Goal: Information Seeking & Learning: Learn about a topic

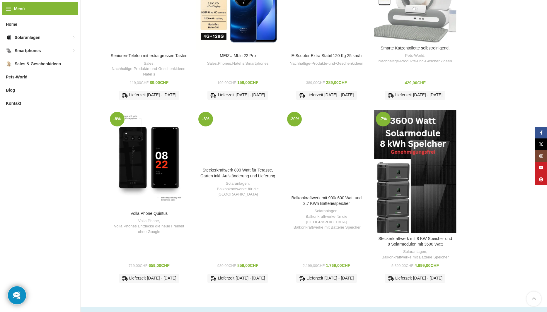
scroll to position [836, 0]
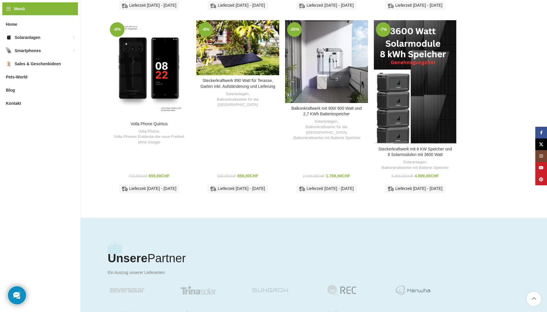
click at [429, 122] on div "Steckerkraftwerk mit 8 KW Speicher und 8 Solarmodulen mit 3600 Watt" at bounding box center [425, 82] width 21 height 124
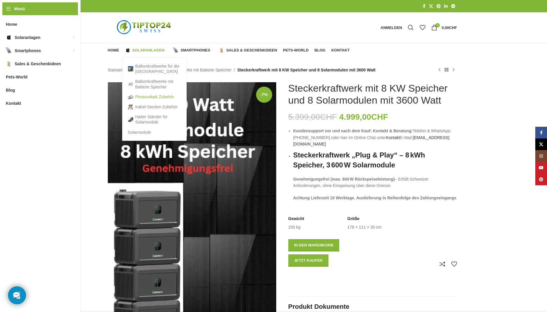
click at [149, 98] on link "Photovoltaik Zubehör" at bounding box center [154, 97] width 53 height 10
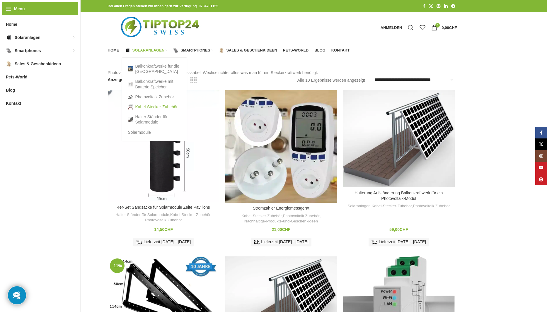
click at [143, 108] on link "Kabel-Stecker-Zubehör" at bounding box center [154, 107] width 53 height 10
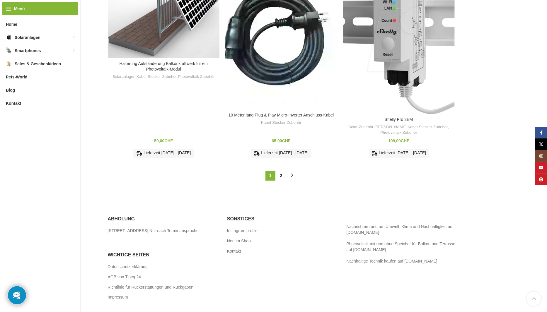
scroll to position [697, 0]
click at [282, 172] on link "2" at bounding box center [281, 176] width 10 height 10
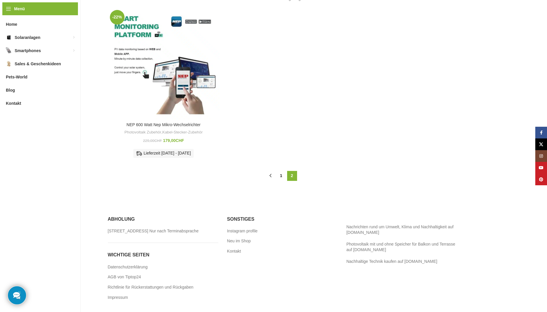
scroll to position [28, 0]
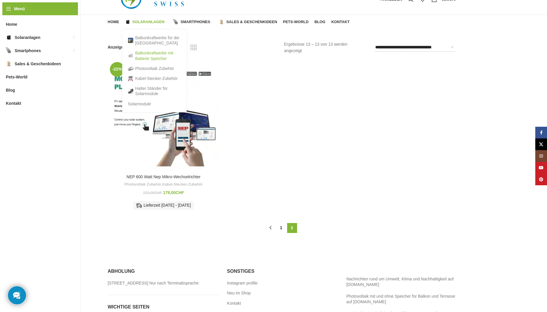
click at [147, 57] on link "Balkonkraftwerke mit Batterie Speicher" at bounding box center [154, 55] width 53 height 15
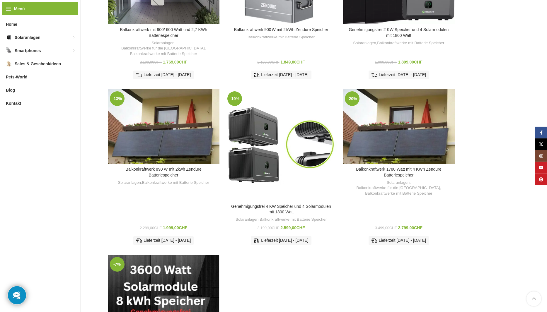
scroll to position [388, 0]
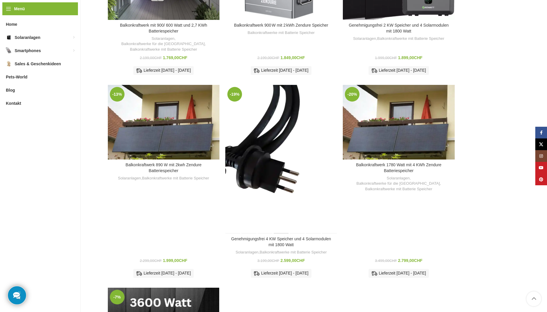
click at [287, 152] on div "Genehmigungsfrei 4 KW Speicher und 4 Solarmodulen mit 1800 Watt" at bounding box center [281, 159] width 16 height 149
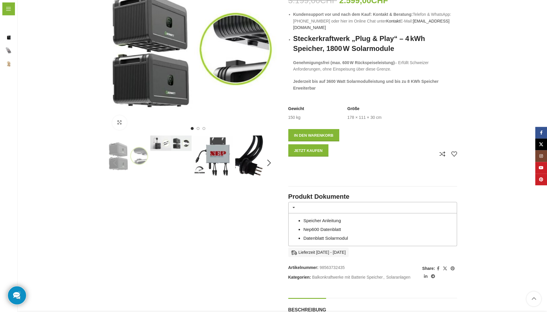
scroll to position [119, 0]
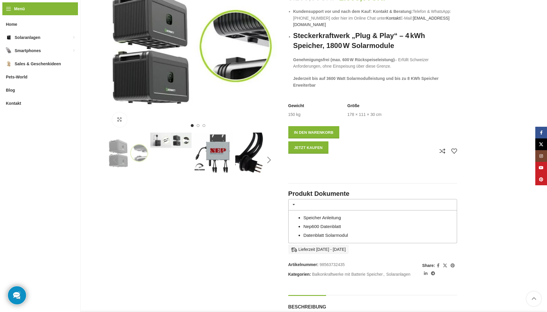
click at [270, 160] on div "Next slide" at bounding box center [269, 160] width 15 height 15
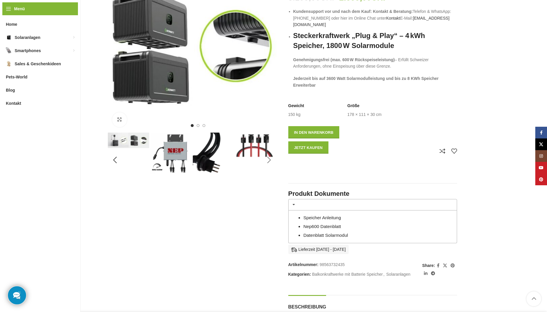
click at [270, 160] on div "Next slide" at bounding box center [269, 160] width 15 height 15
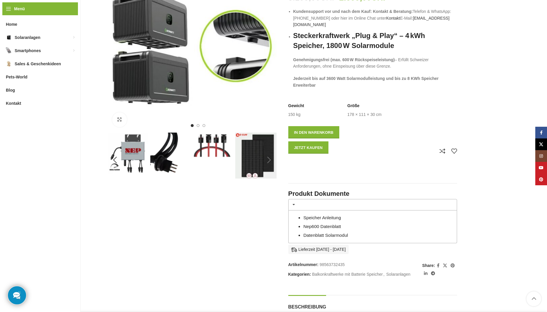
click at [270, 160] on div "Next slide" at bounding box center [269, 160] width 15 height 15
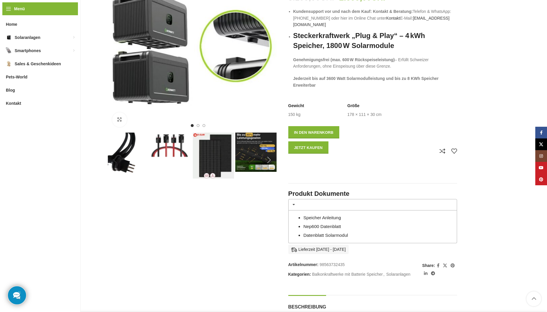
click at [270, 160] on div "Next slide" at bounding box center [269, 160] width 15 height 15
click at [199, 125] on span "Go to slide 2" at bounding box center [197, 125] width 3 height 3
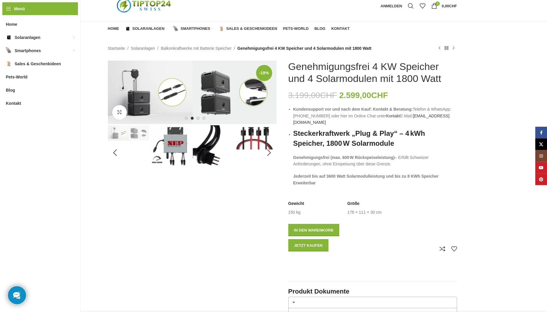
scroll to position [0, 0]
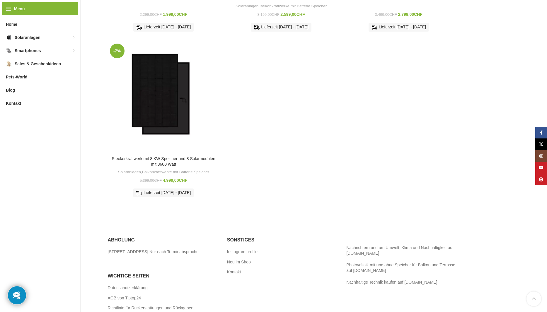
scroll to position [550, 0]
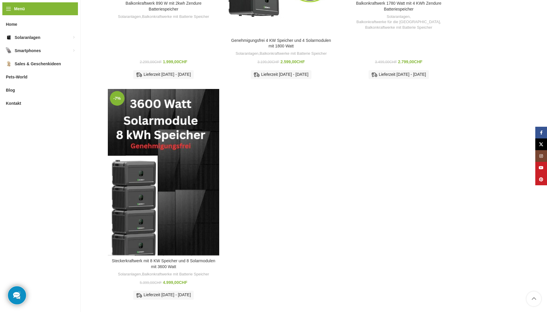
click at [172, 225] on div "Steckerkraftwerk mit 8 KW Speicher und 8 Solarmodulen mit 3600 Watt" at bounding box center [177, 172] width 28 height 167
